Goal: Information Seeking & Learning: Check status

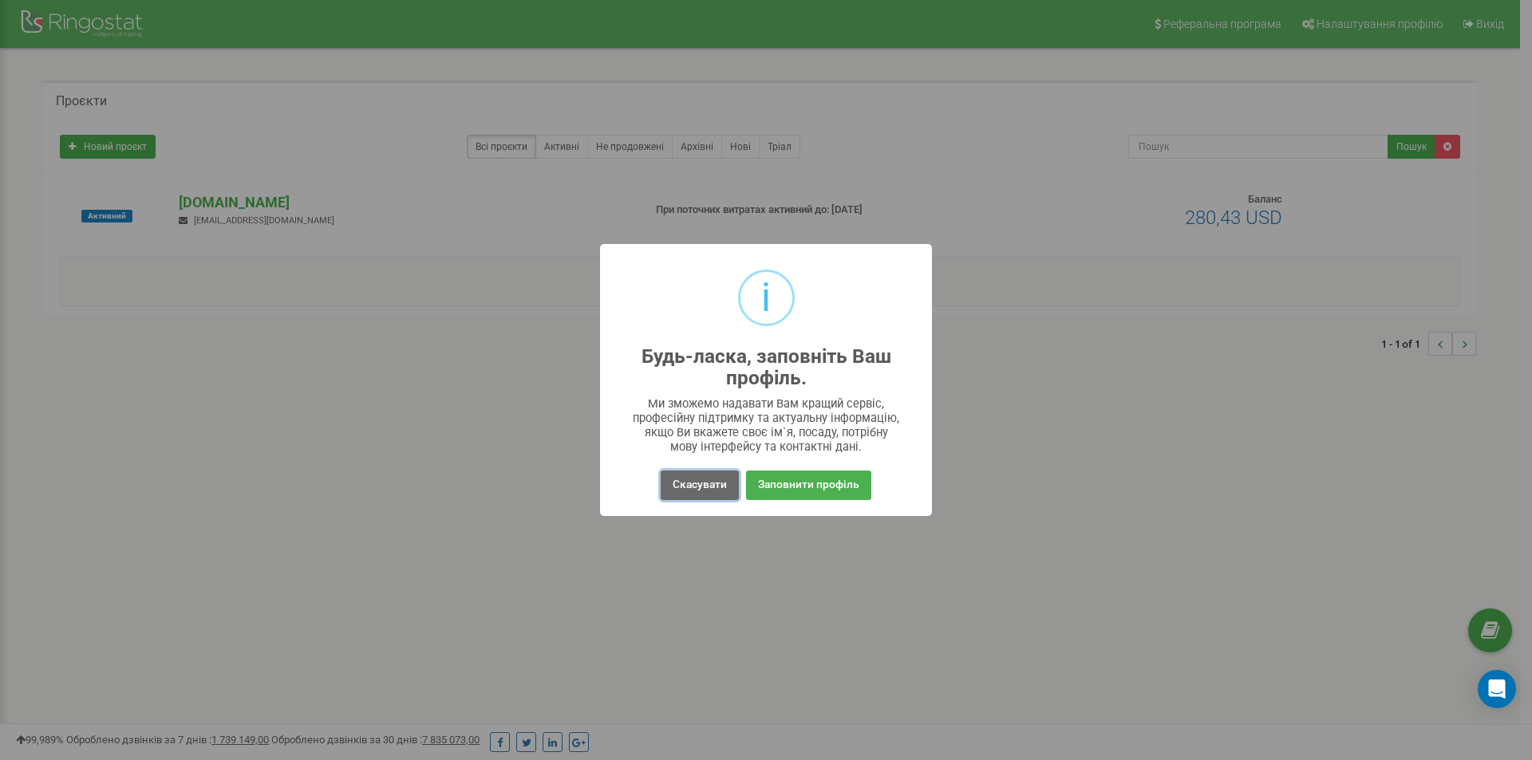
click at [703, 482] on button "Скасувати" at bounding box center [700, 486] width 78 height 30
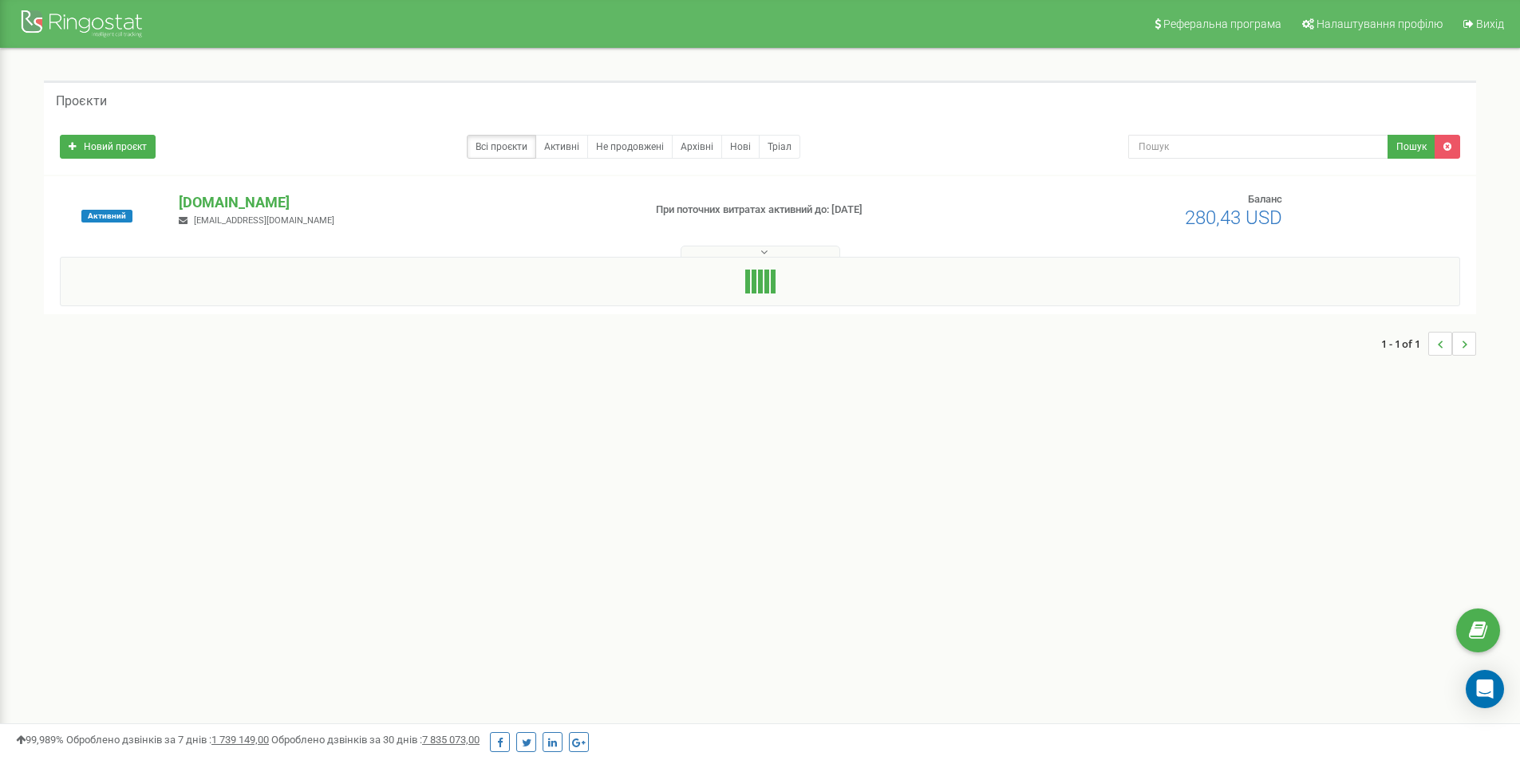
click at [210, 219] on span "n.kostunyk.bzm@gmail.com" at bounding box center [264, 220] width 140 height 10
click at [231, 201] on p "[DOMAIN_NAME]" at bounding box center [404, 202] width 451 height 21
click at [245, 197] on p "[DOMAIN_NAME]" at bounding box center [404, 202] width 451 height 21
click at [288, 210] on p "[DOMAIN_NAME]" at bounding box center [404, 202] width 451 height 21
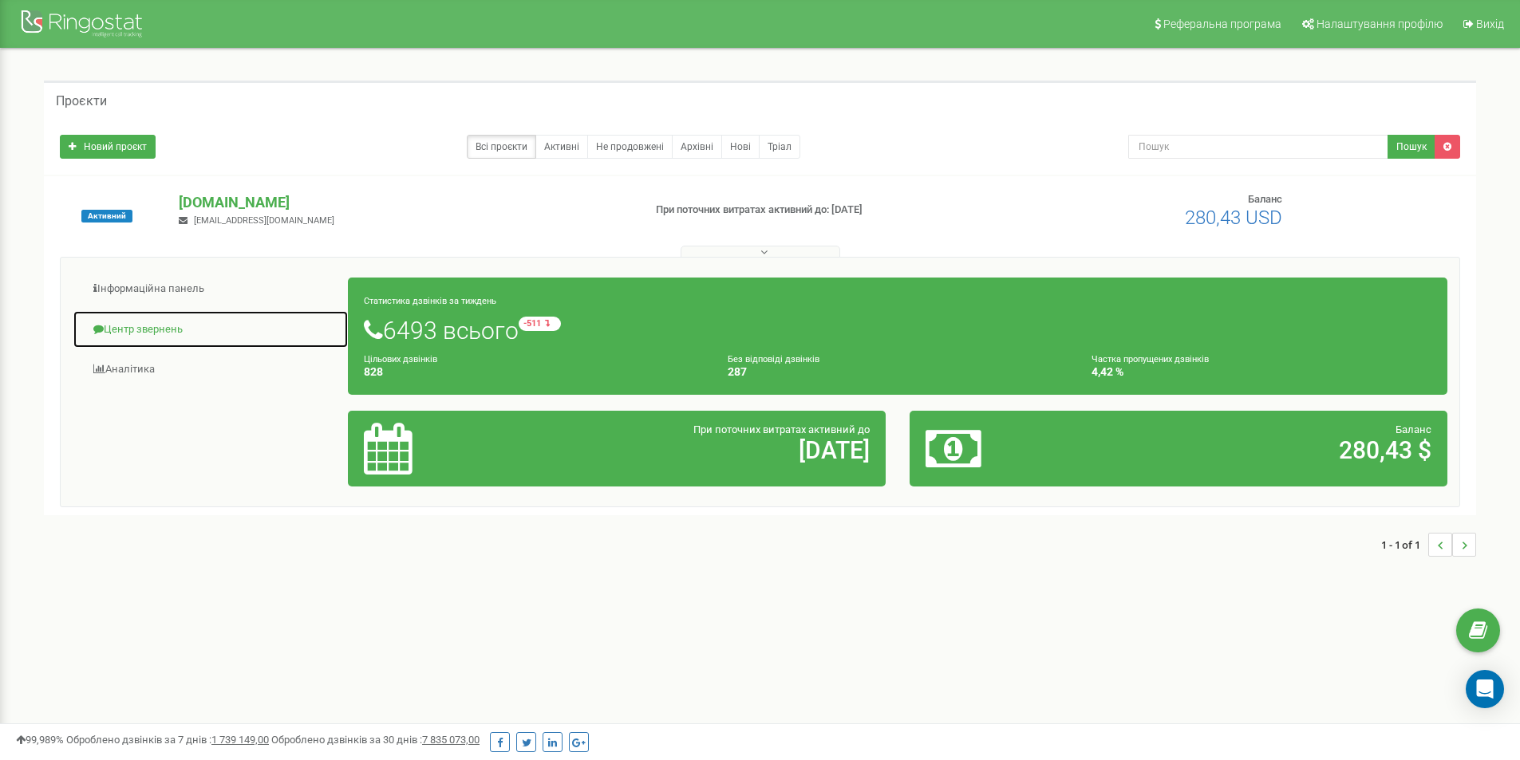
click at [171, 332] on link "Центр звернень" at bounding box center [211, 329] width 276 height 39
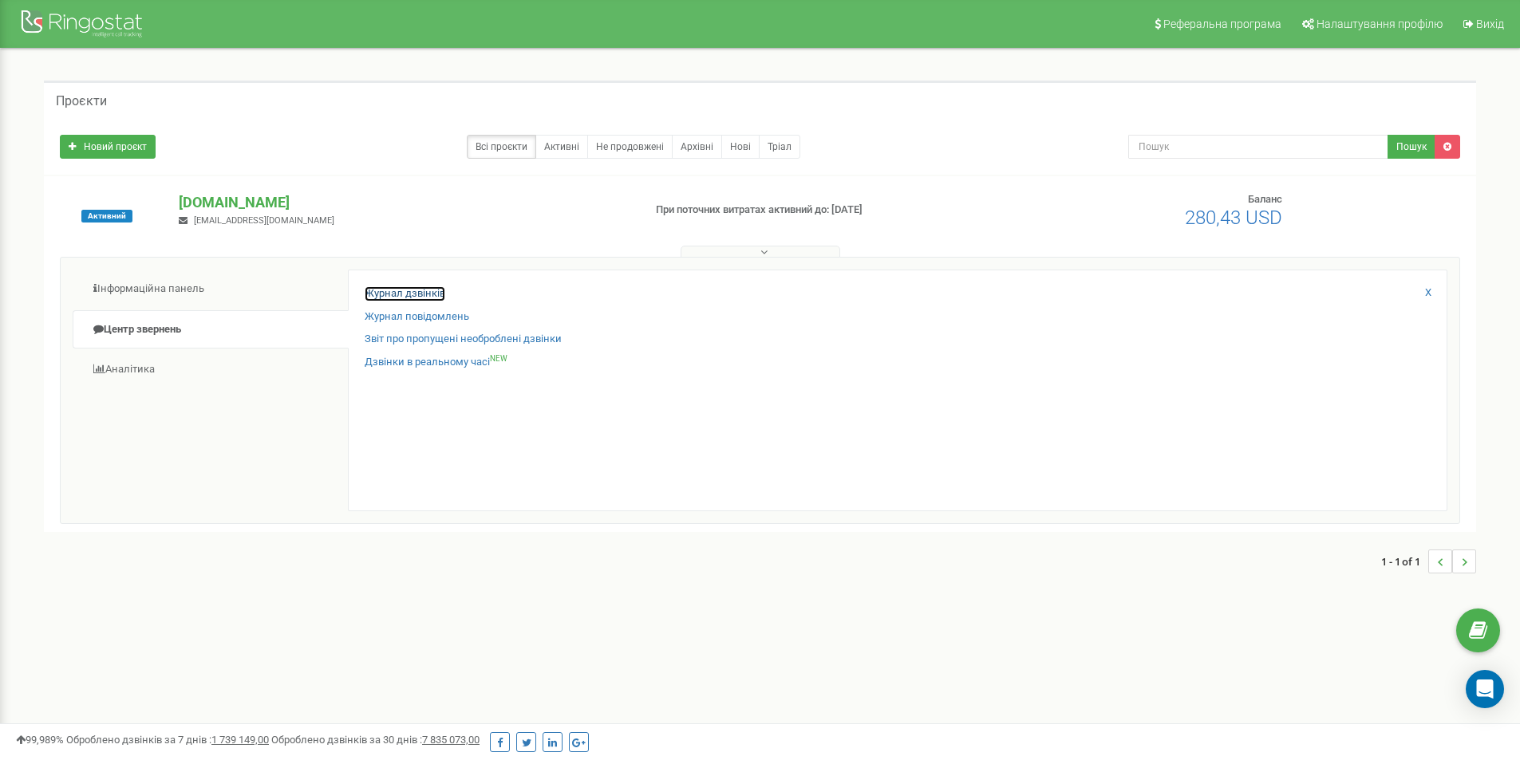
click at [421, 297] on link "Журнал дзвінків" at bounding box center [405, 293] width 81 height 15
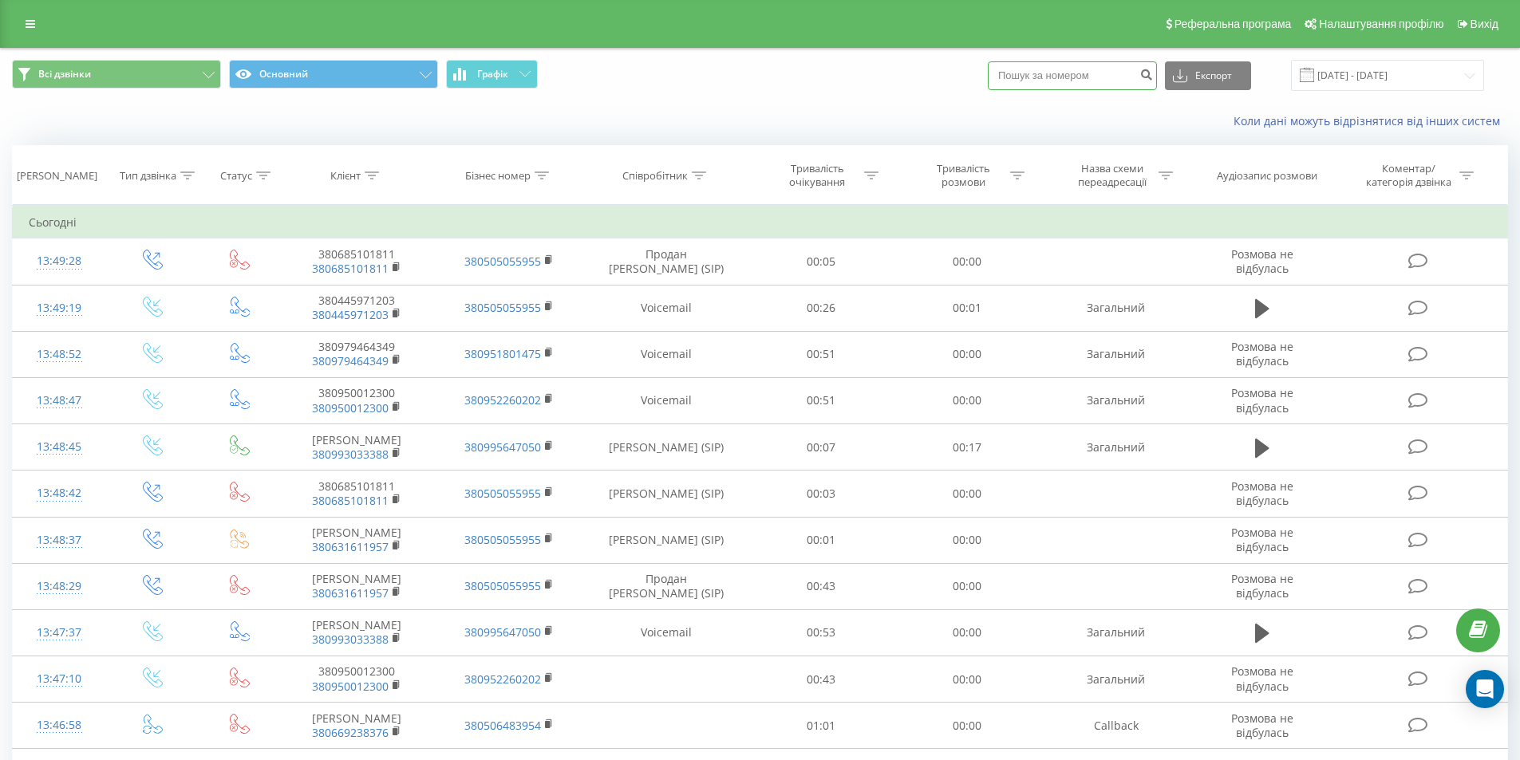
click at [1094, 78] on input at bounding box center [1072, 75] width 169 height 29
type input "0993384238"
click at [1155, 78] on button "submit" at bounding box center [1146, 75] width 22 height 29
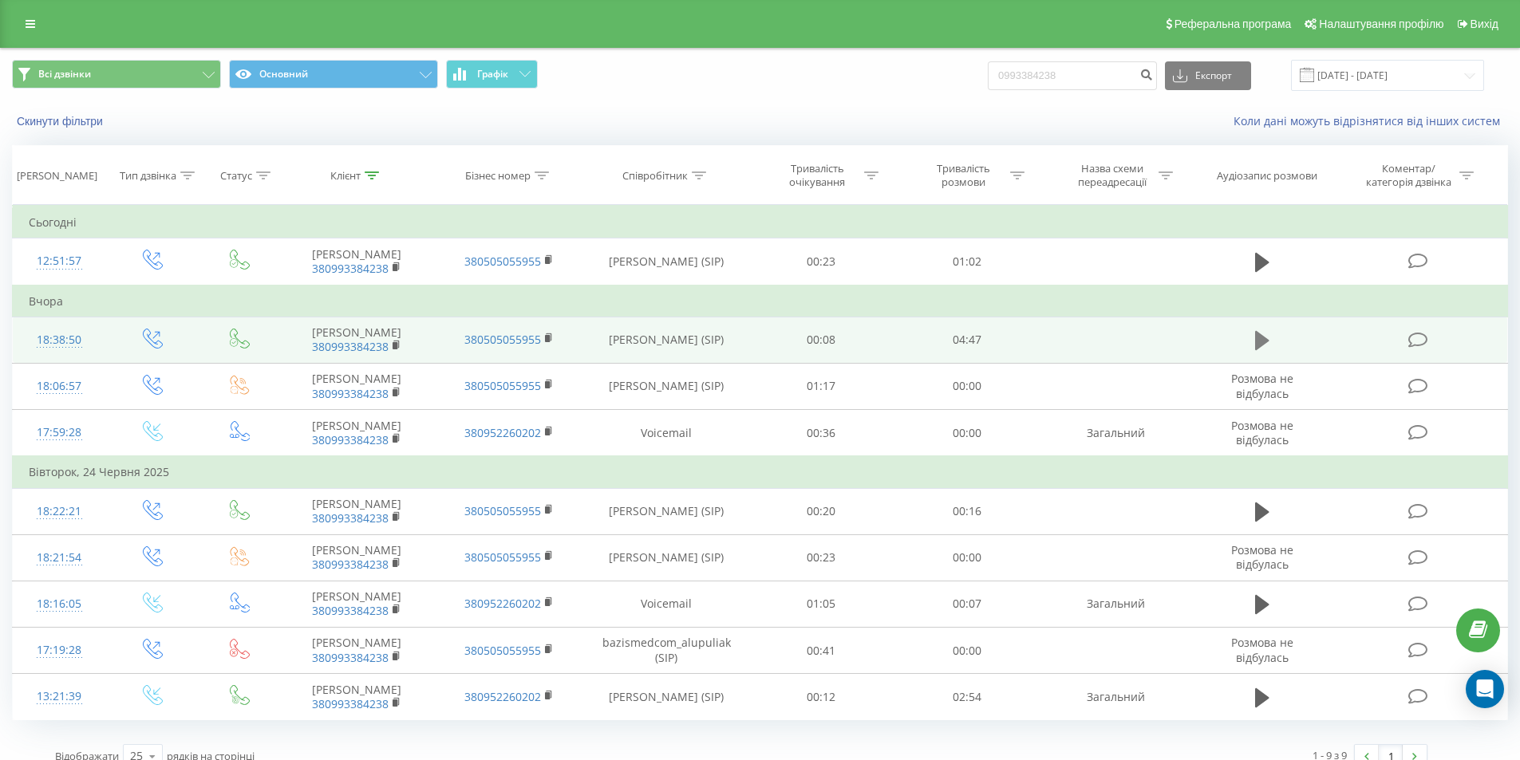
click at [1256, 347] on icon at bounding box center [1262, 340] width 14 height 19
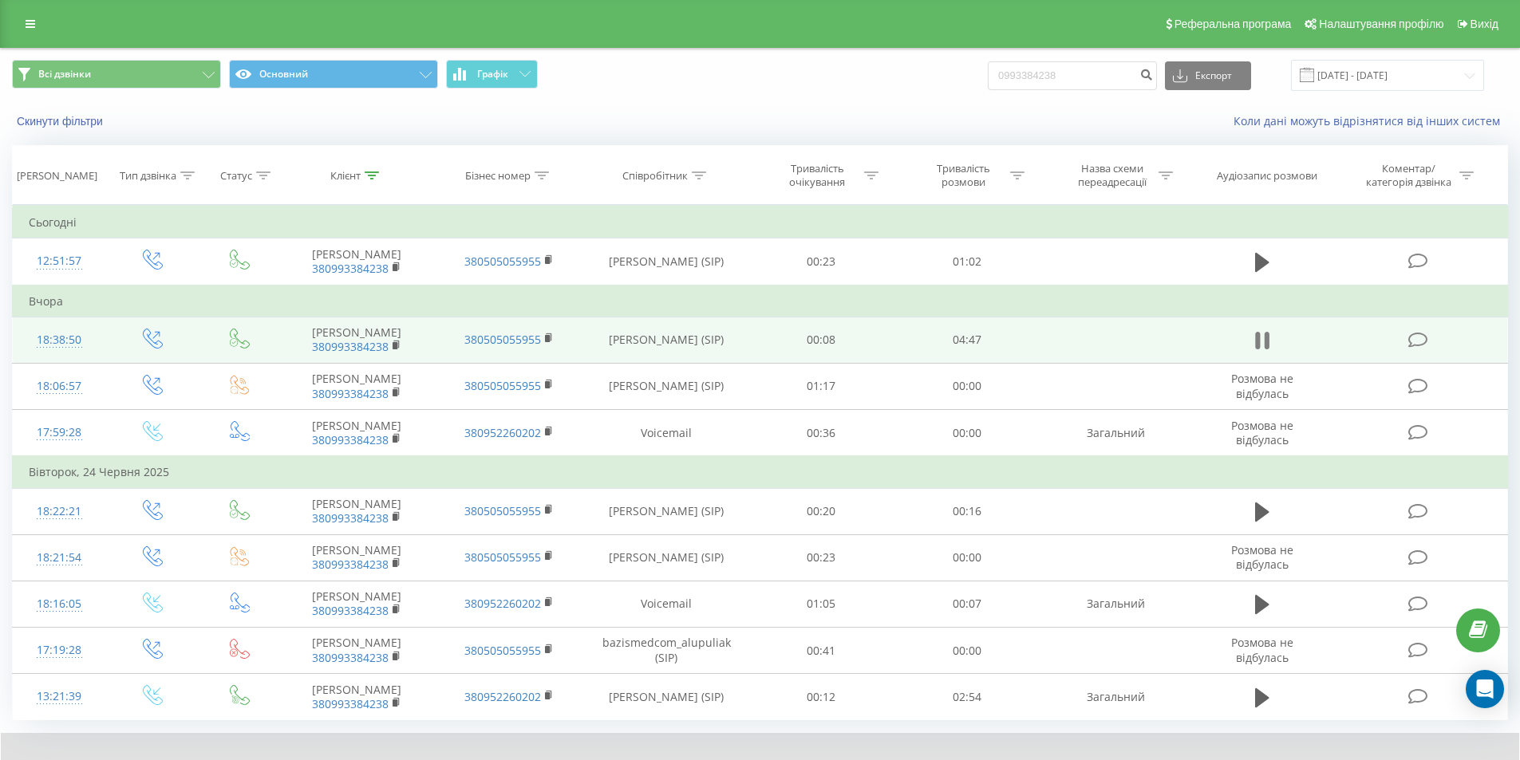
click at [1263, 344] on icon at bounding box center [1262, 340] width 14 height 22
click at [1261, 340] on icon at bounding box center [1262, 340] width 14 height 19
click at [1262, 343] on icon at bounding box center [1262, 340] width 14 height 22
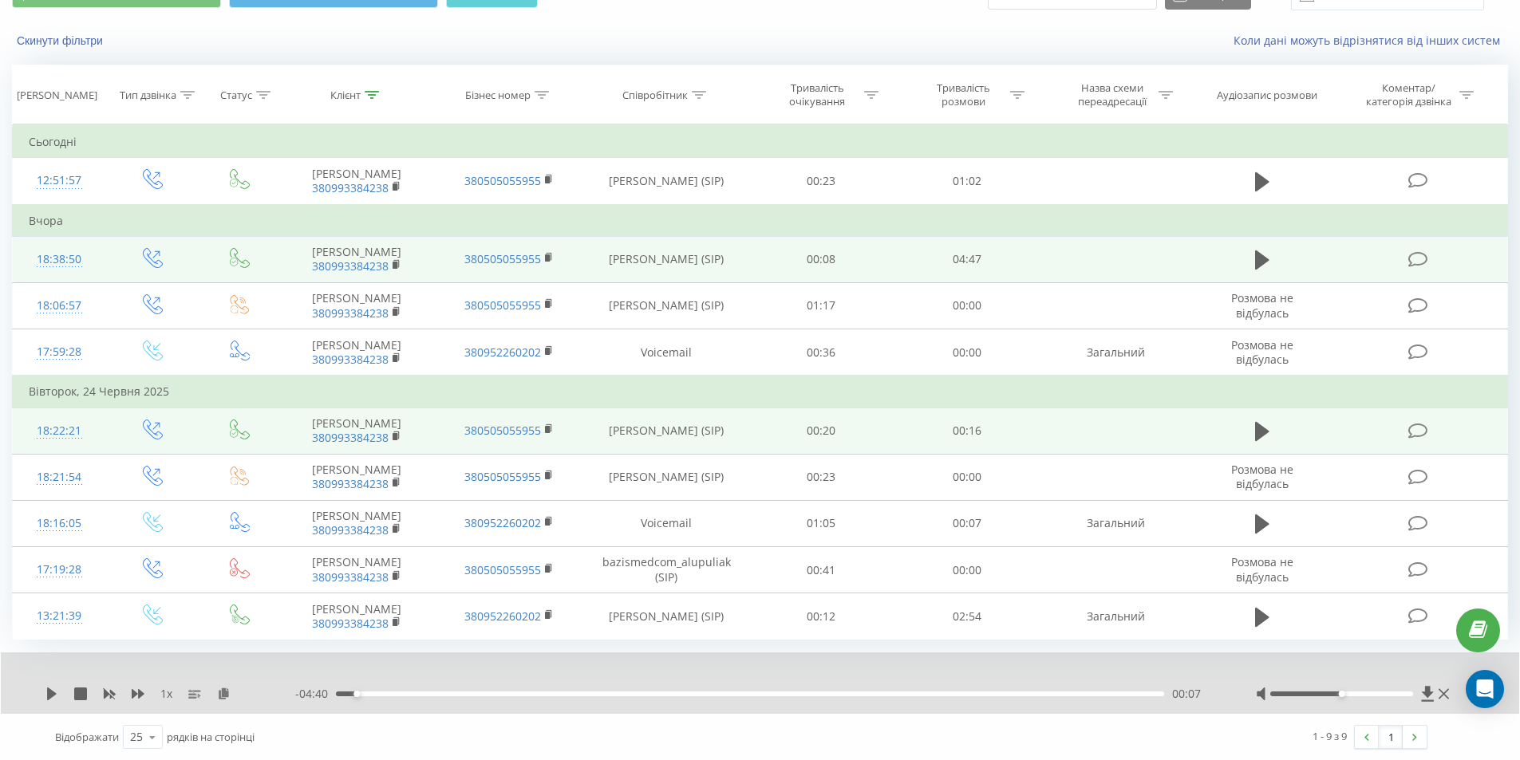
scroll to position [81, 0]
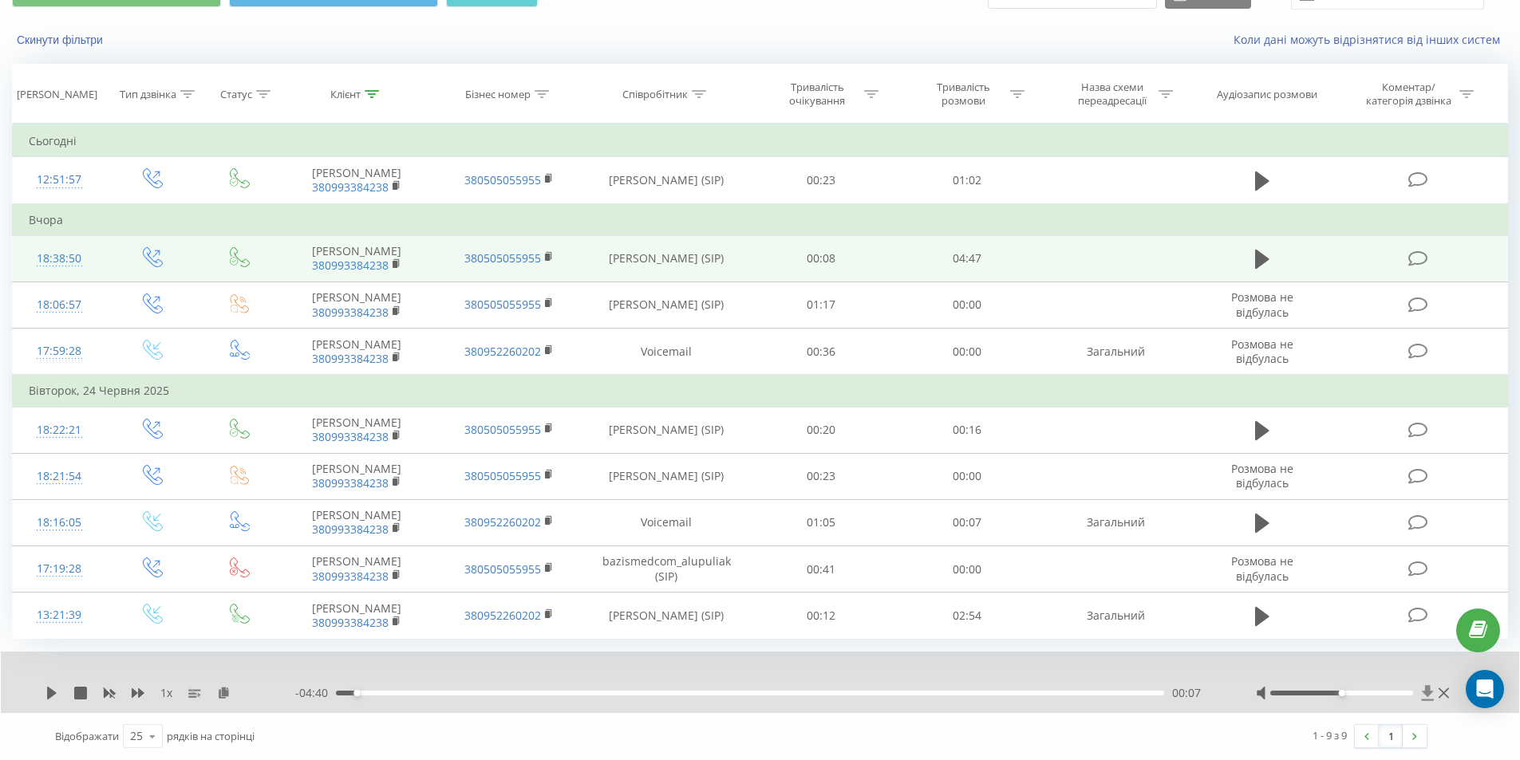
click at [1427, 696] on icon at bounding box center [1428, 693] width 12 height 15
